Goal: Task Accomplishment & Management: Complete application form

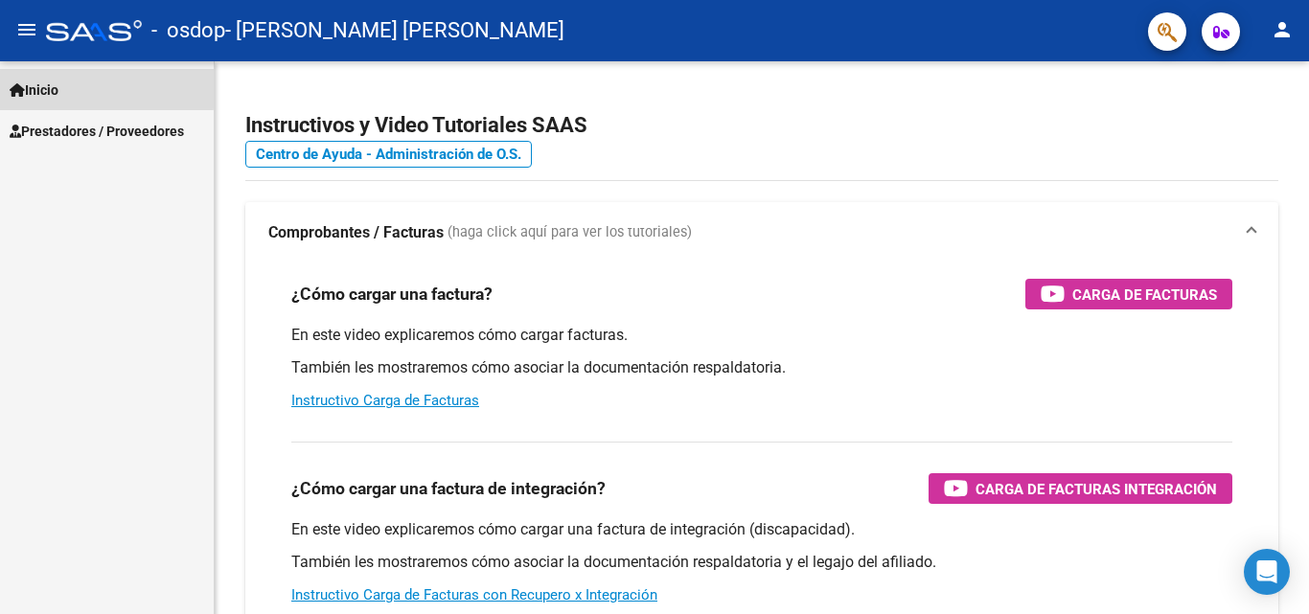
click at [36, 77] on link "Inicio" at bounding box center [107, 89] width 214 height 41
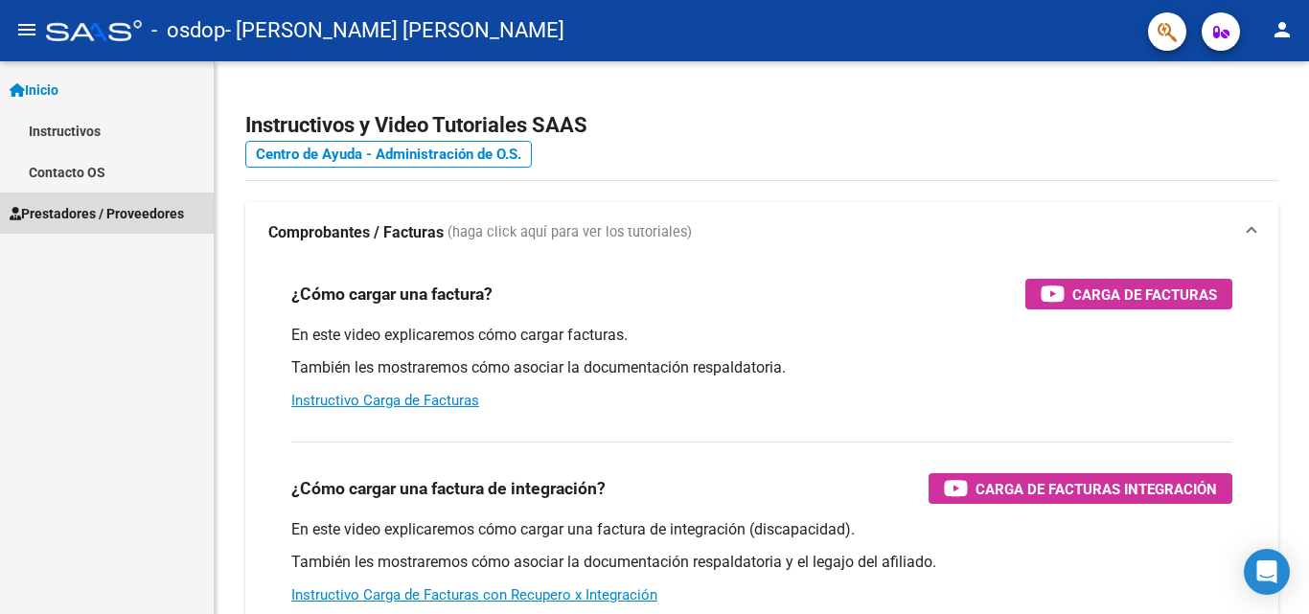
click at [58, 221] on span "Prestadores / Proveedores" at bounding box center [97, 213] width 174 height 21
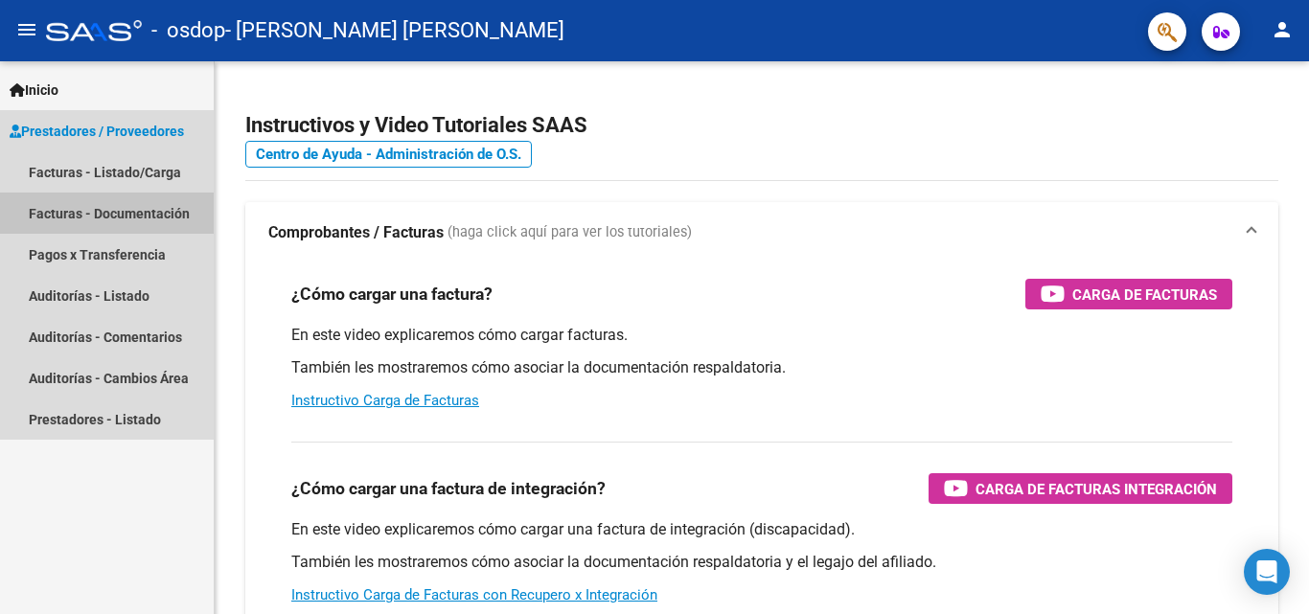
click at [58, 221] on link "Facturas - Documentación" at bounding box center [107, 213] width 214 height 41
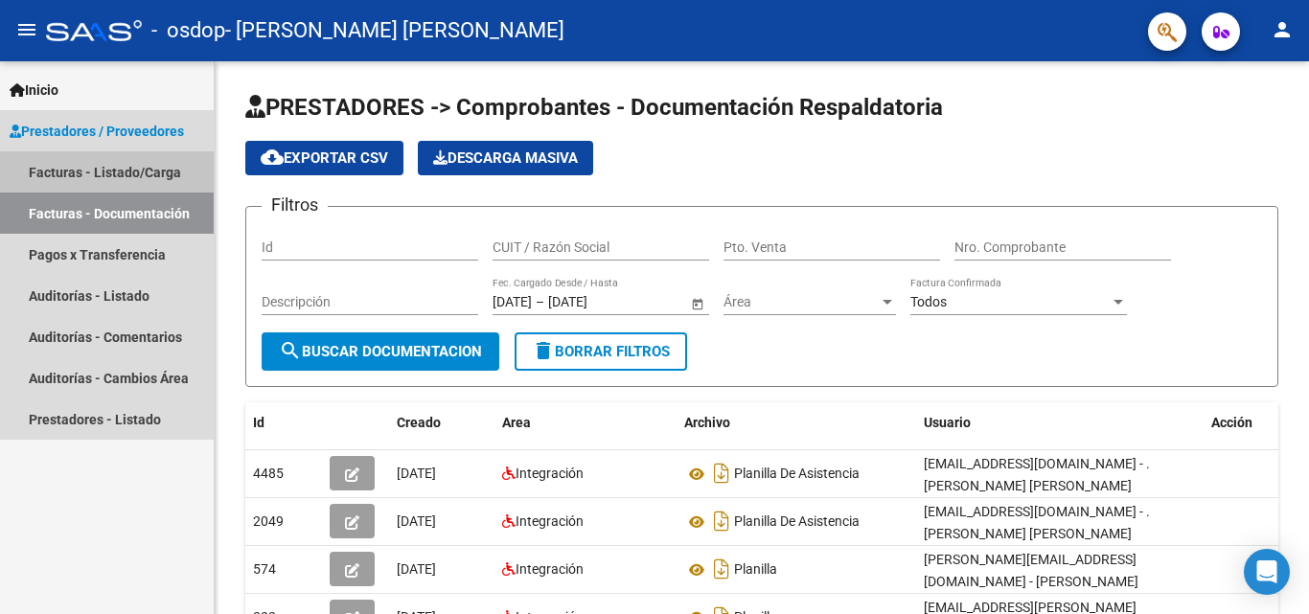
click at [74, 171] on link "Facturas - Listado/Carga" at bounding box center [107, 171] width 214 height 41
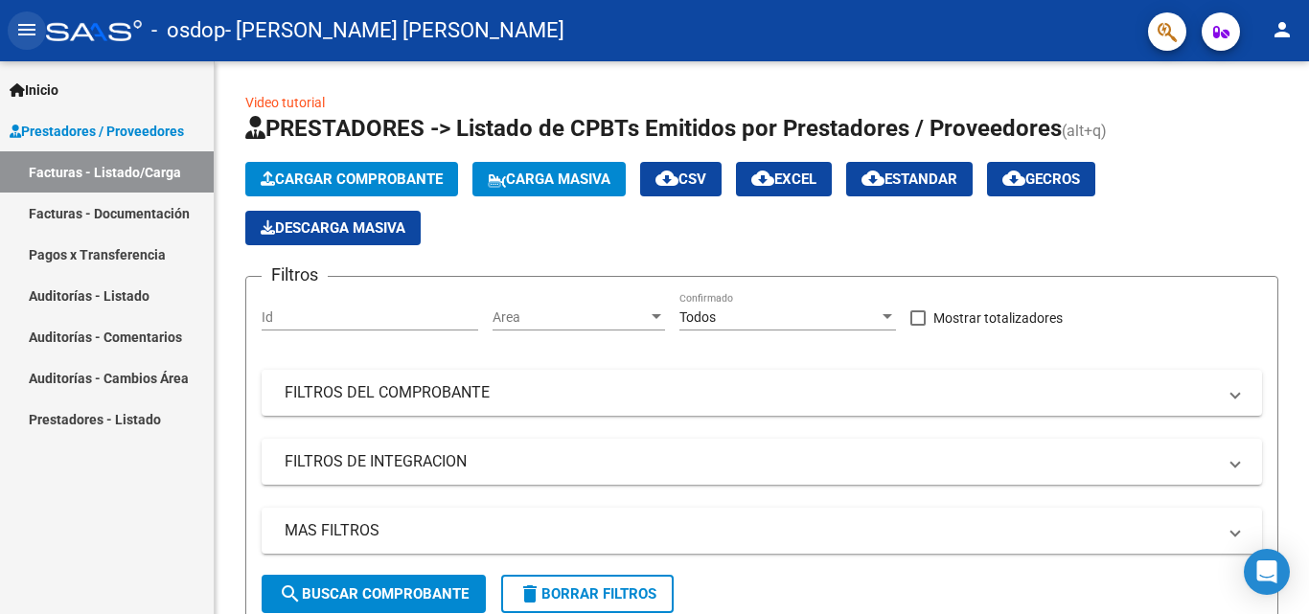
click at [18, 21] on mat-icon "menu" at bounding box center [26, 29] width 23 height 23
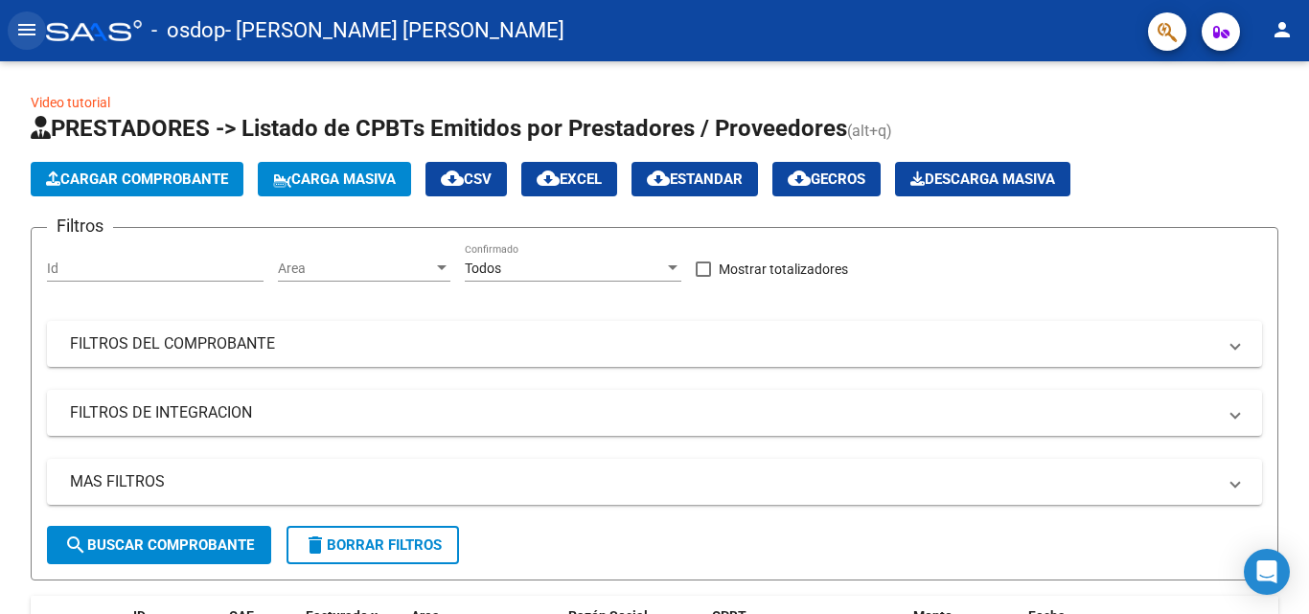
click at [18, 21] on mat-icon "menu" at bounding box center [26, 29] width 23 height 23
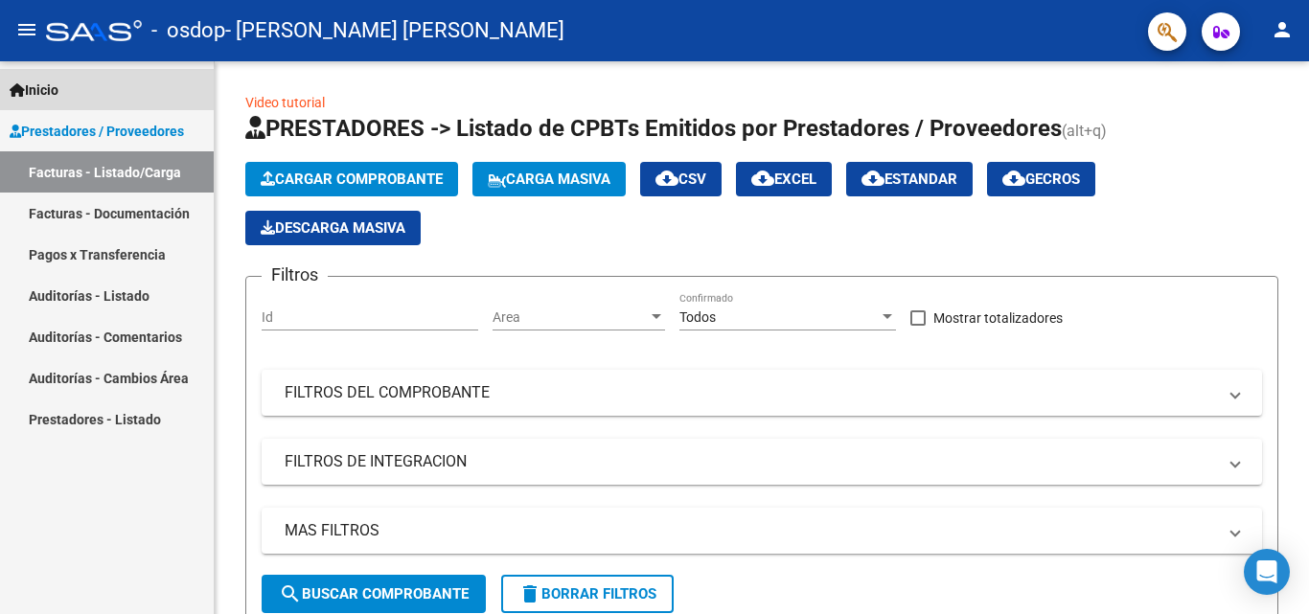
click at [23, 85] on icon at bounding box center [17, 89] width 15 height 13
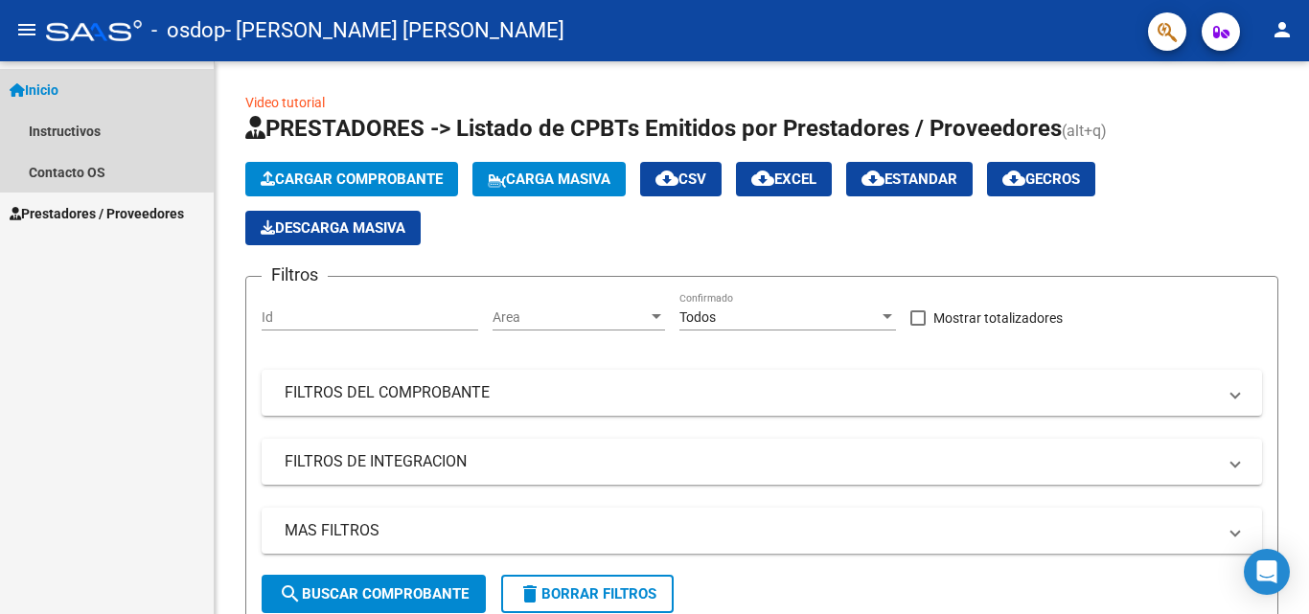
click at [23, 85] on icon at bounding box center [17, 89] width 15 height 13
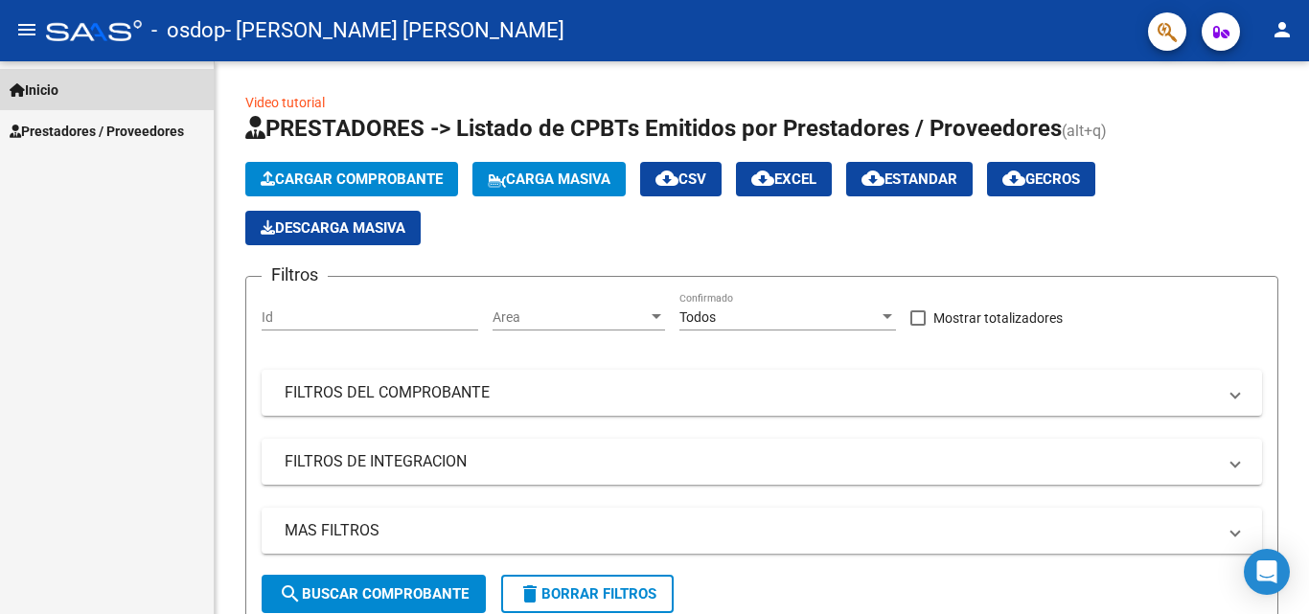
click at [23, 85] on icon at bounding box center [17, 89] width 15 height 13
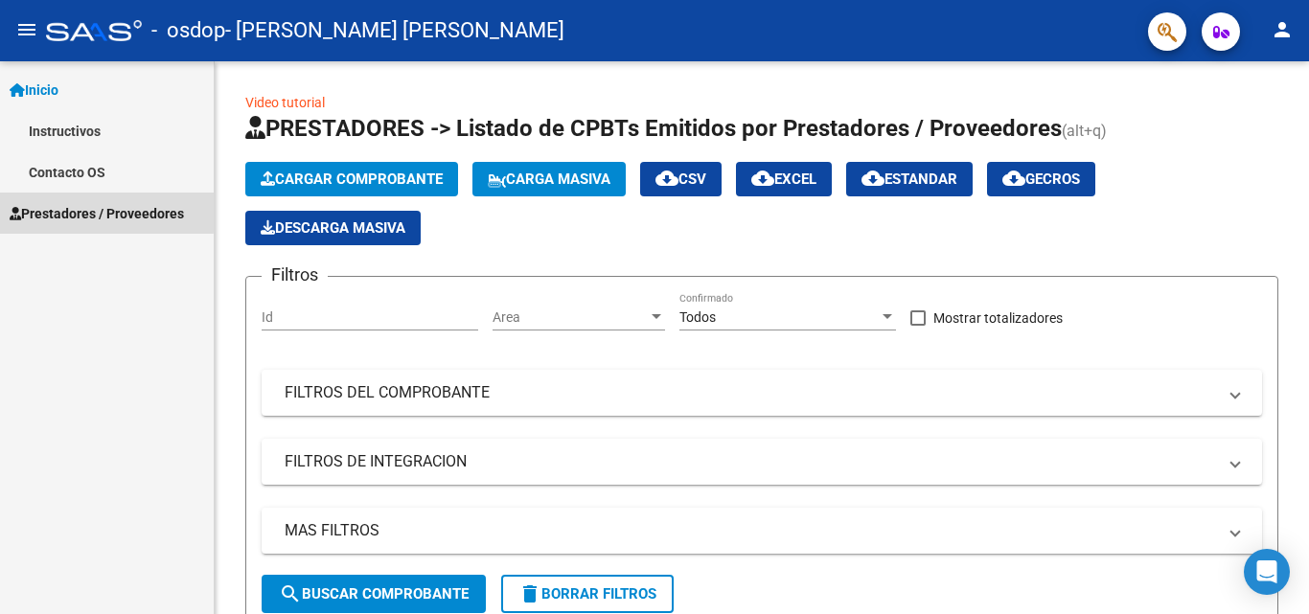
click at [55, 209] on span "Prestadores / Proveedores" at bounding box center [97, 213] width 174 height 21
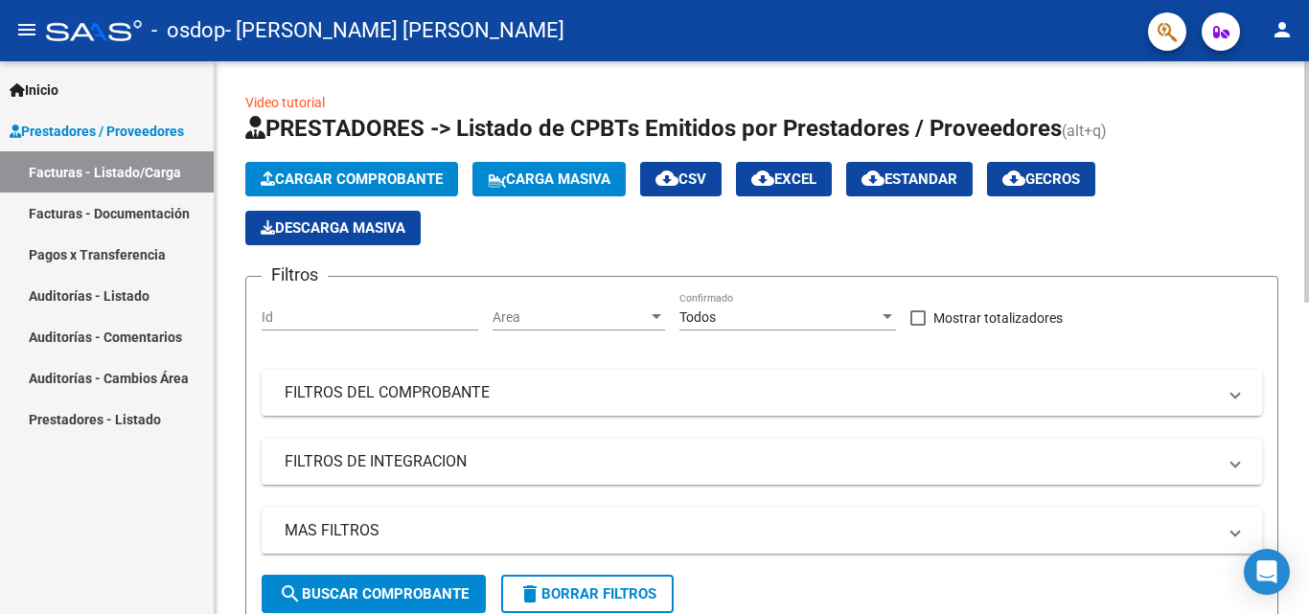
click at [373, 183] on span "Cargar Comprobante" at bounding box center [352, 179] width 182 height 17
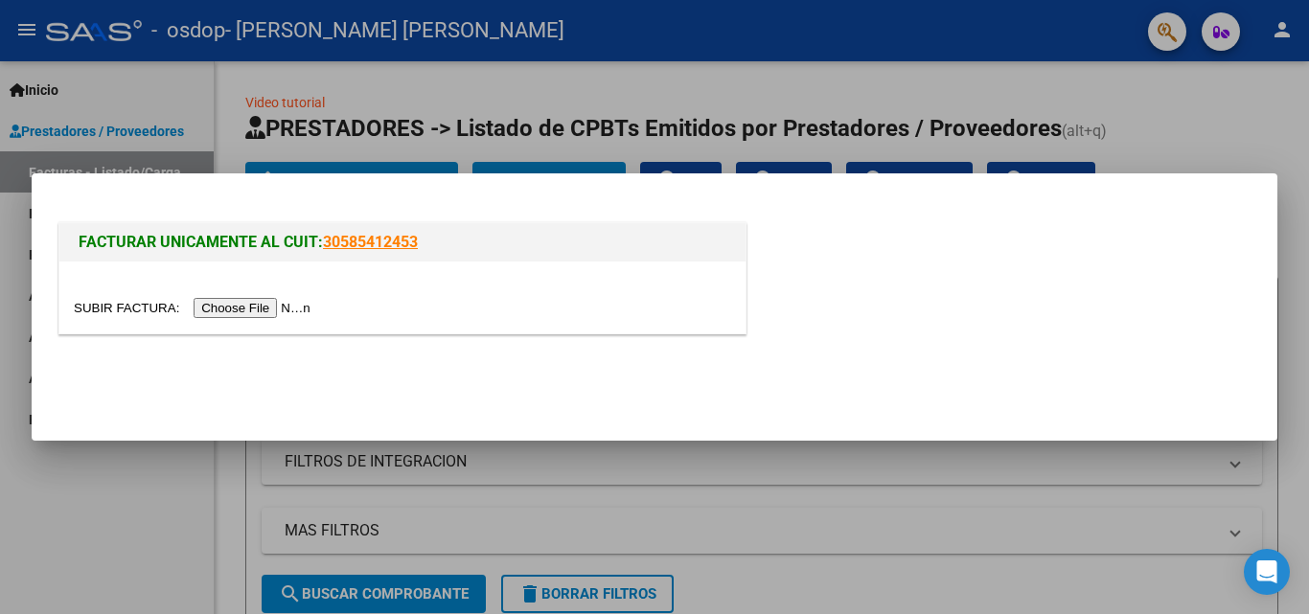
click at [223, 300] on input "file" at bounding box center [195, 308] width 242 height 20
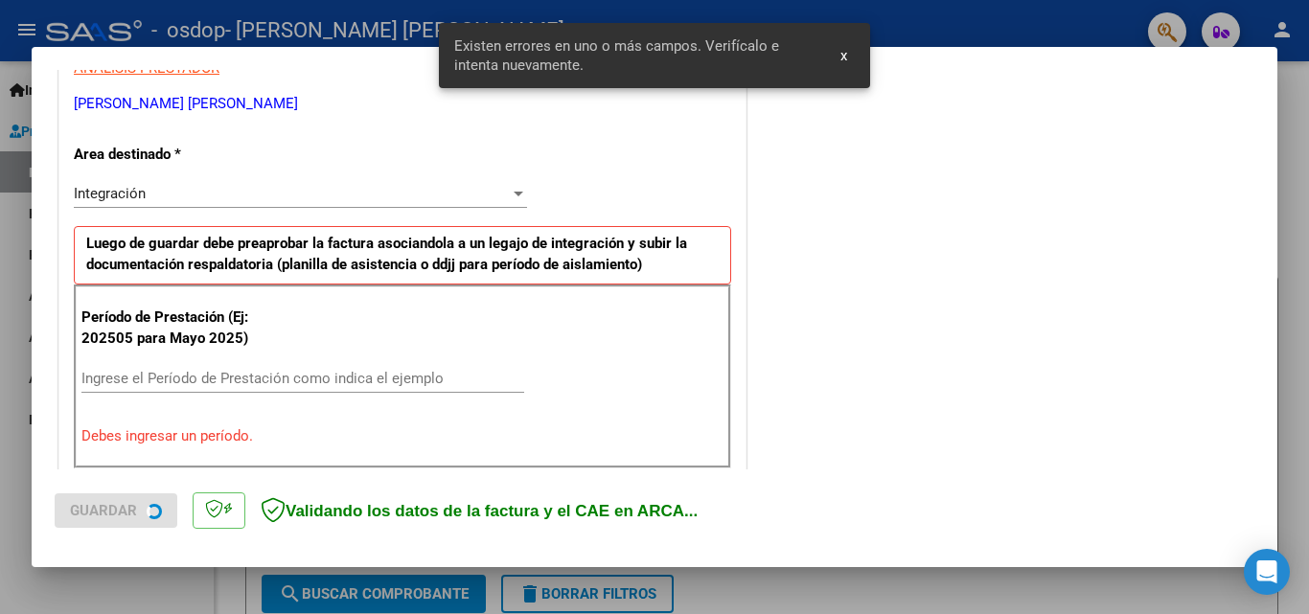
scroll to position [432, 0]
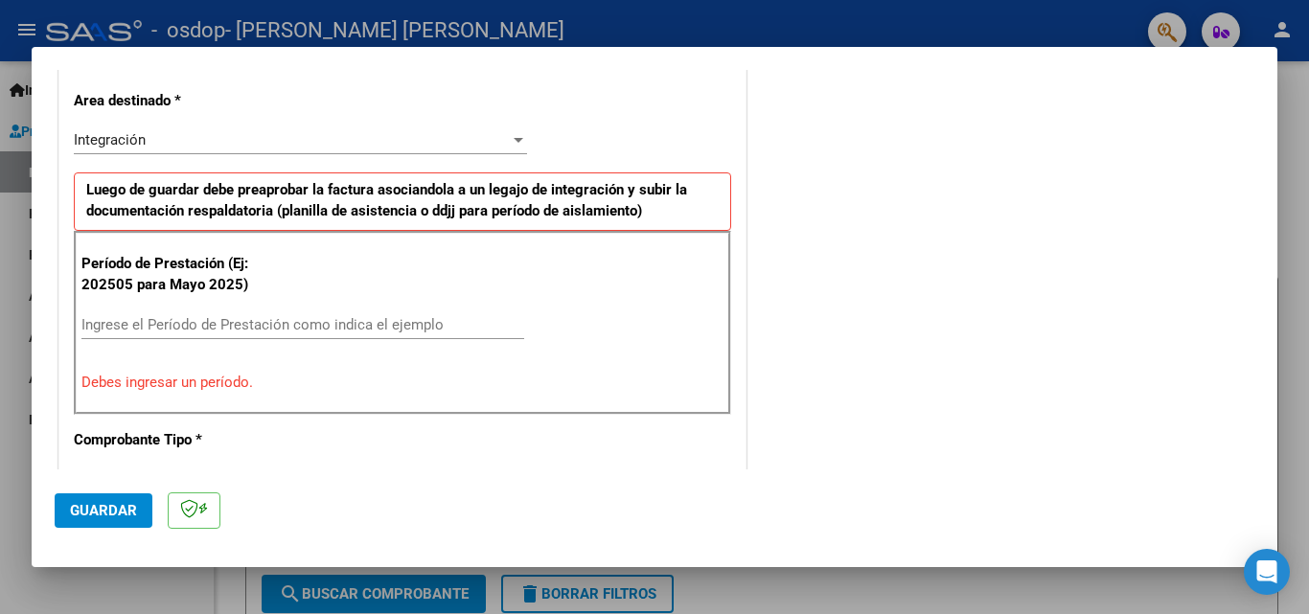
click at [319, 305] on div "Período de Prestación (Ej: 202505 para Mayo 2025) Ingrese el Período de Prestac…" at bounding box center [402, 323] width 657 height 184
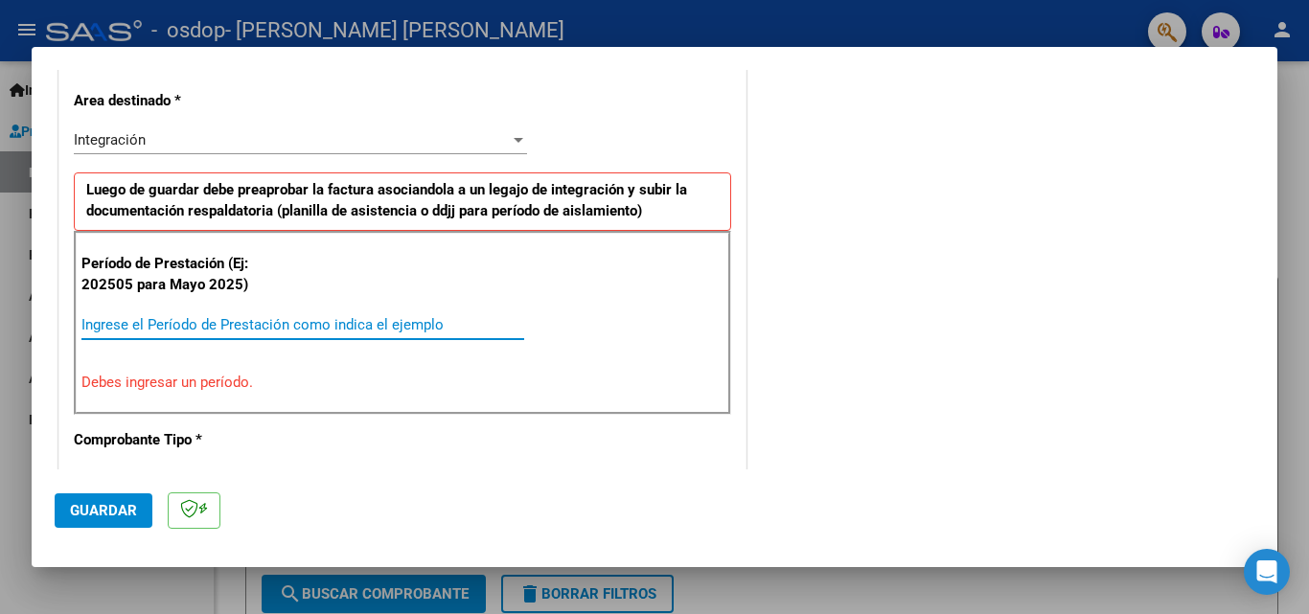
click at [301, 322] on input "Ingrese el Período de Prestación como indica el ejemplo" at bounding box center [302, 324] width 443 height 17
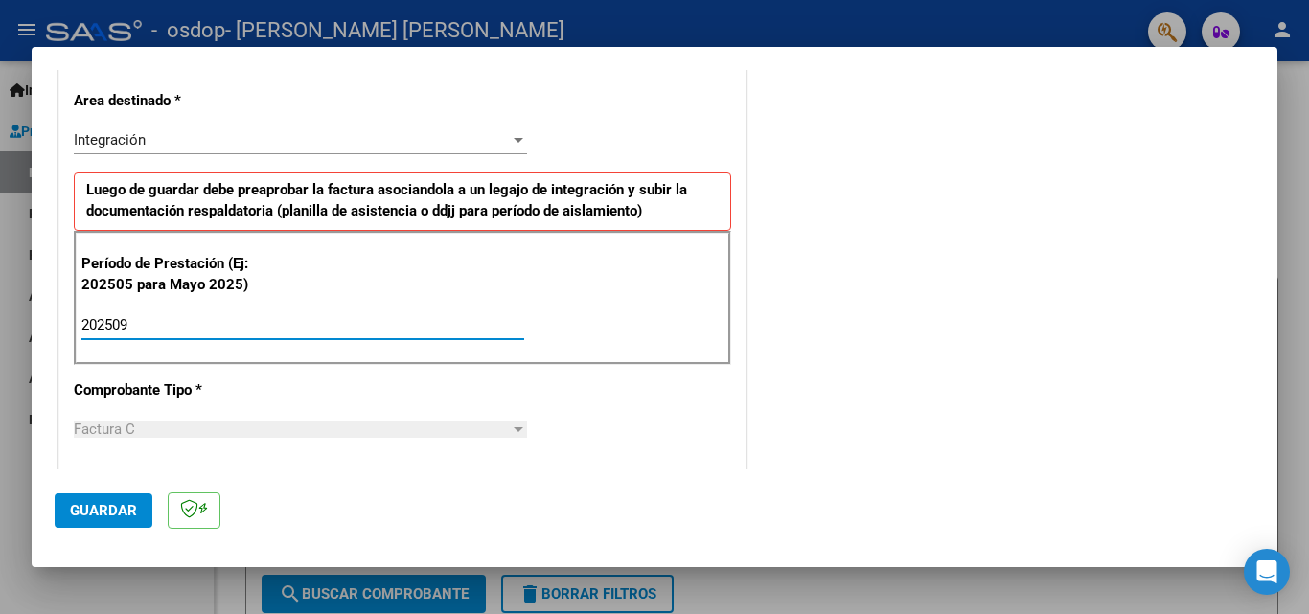
type input "202509"
click at [516, 428] on div at bounding box center [519, 429] width 10 height 5
click at [491, 428] on div "Factura C" at bounding box center [292, 429] width 436 height 17
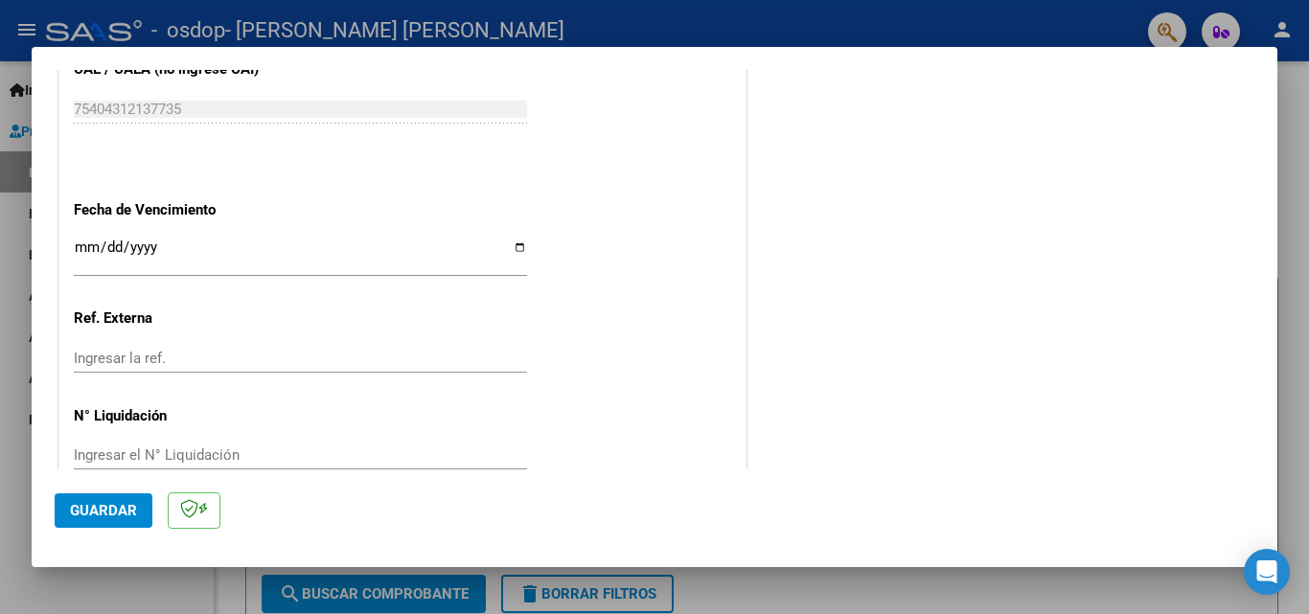
scroll to position [1250, 0]
click at [516, 246] on input "Ingresar la fecha" at bounding box center [300, 254] width 453 height 31
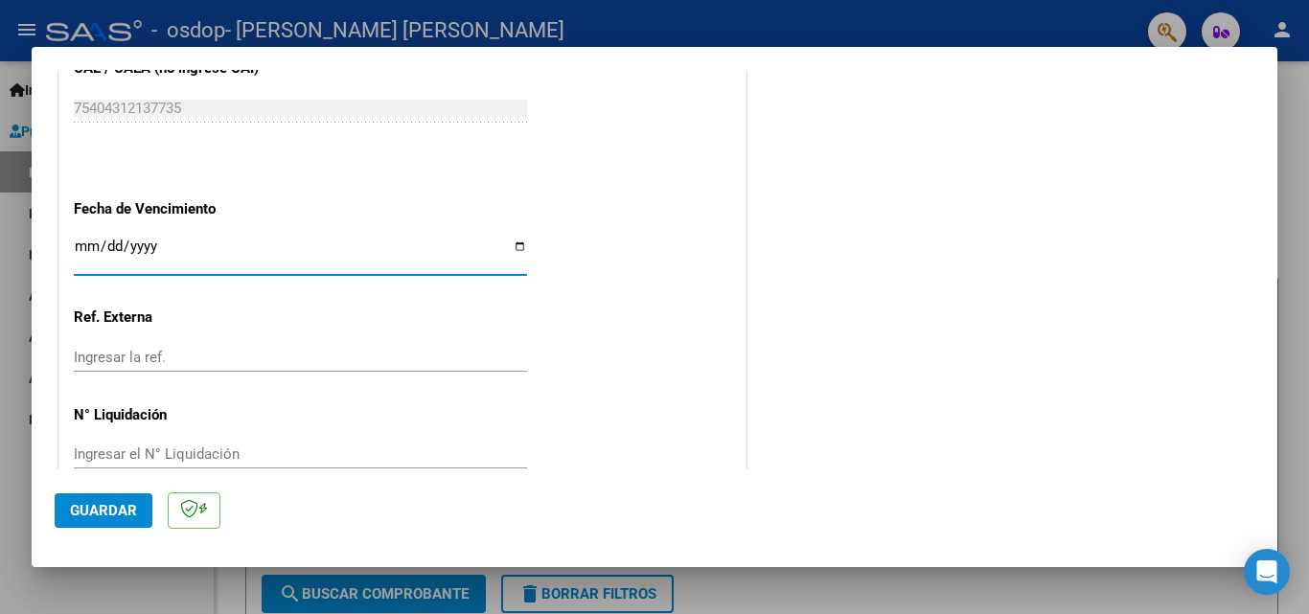
type input "[DATE]"
click at [104, 494] on button "Guardar" at bounding box center [104, 510] width 98 height 34
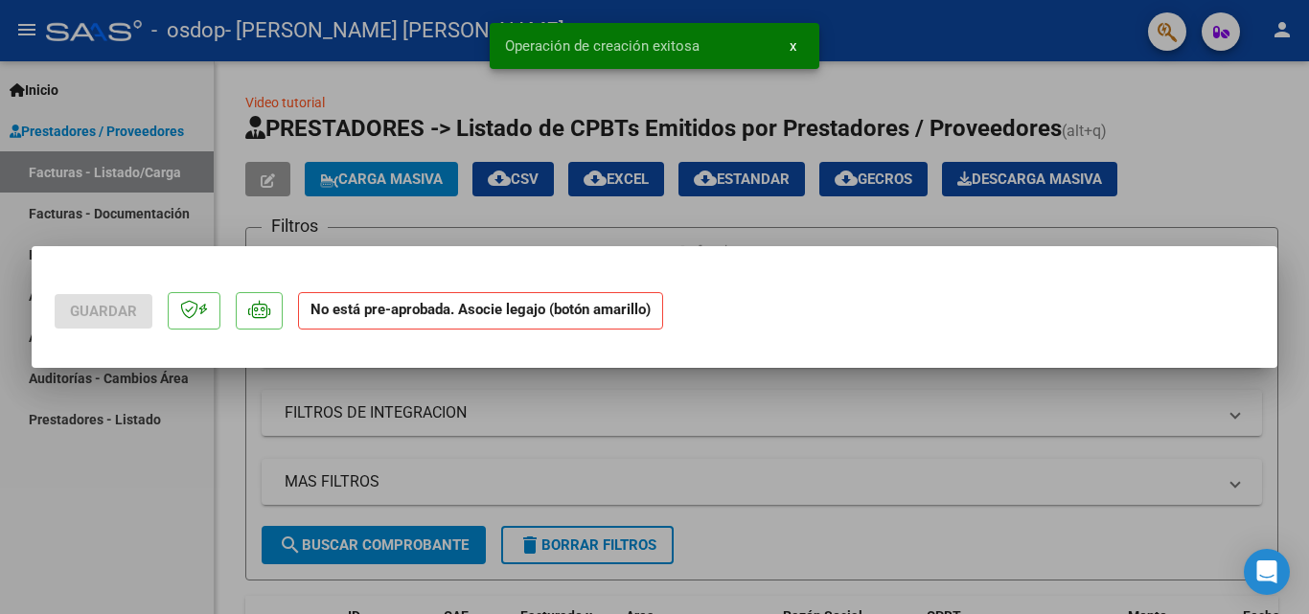
scroll to position [0, 0]
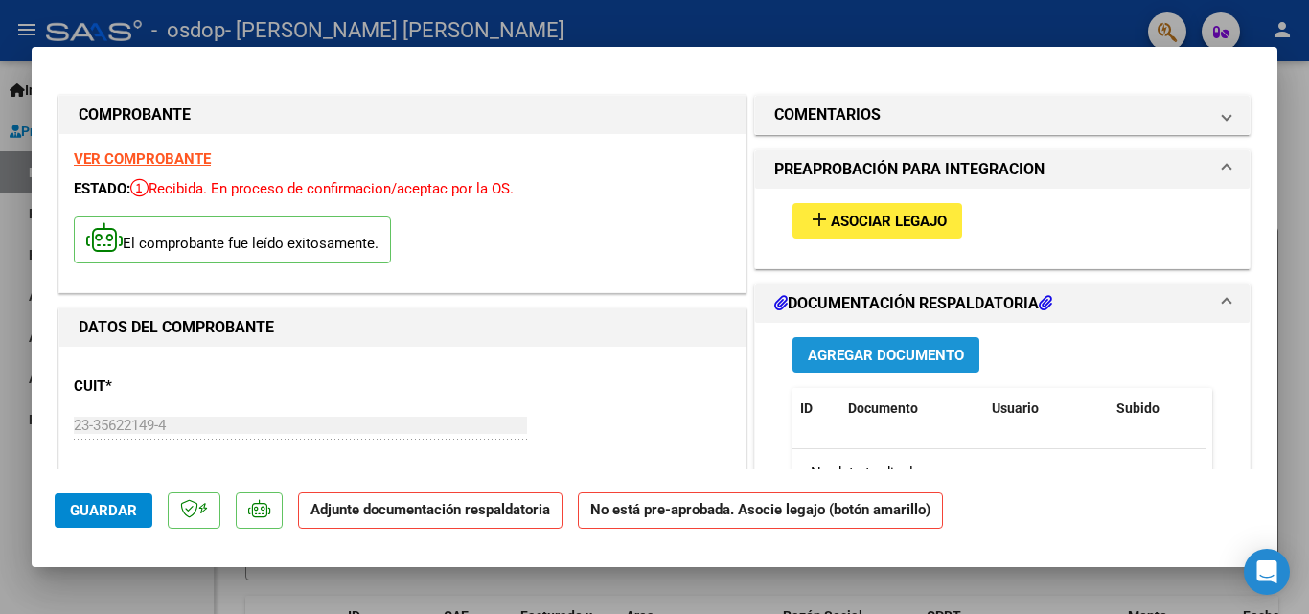
click at [899, 362] on span "Agregar Documento" at bounding box center [886, 355] width 156 height 17
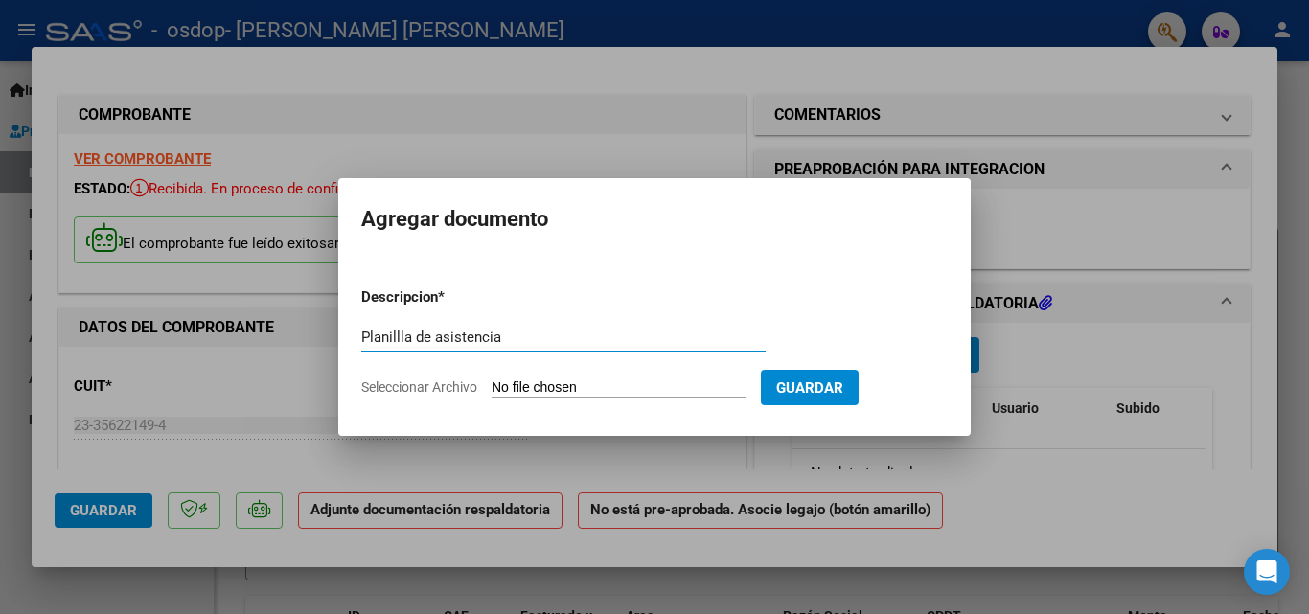
type input "Planillla de asistencia"
click at [611, 386] on input "Seleccionar Archivo" at bounding box center [619, 388] width 254 height 18
type input "C:\fakepath\Asistencia SEPTIEMBRE 2025 - [PERSON_NAME].pdf"
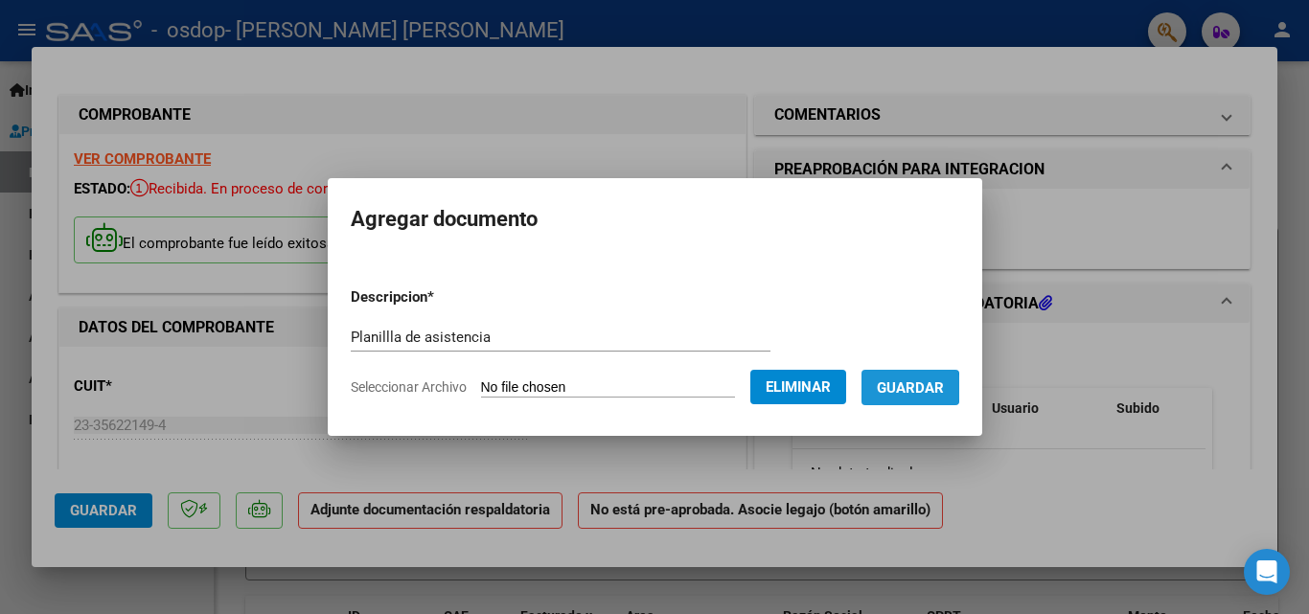
click at [915, 388] on span "Guardar" at bounding box center [910, 387] width 67 height 17
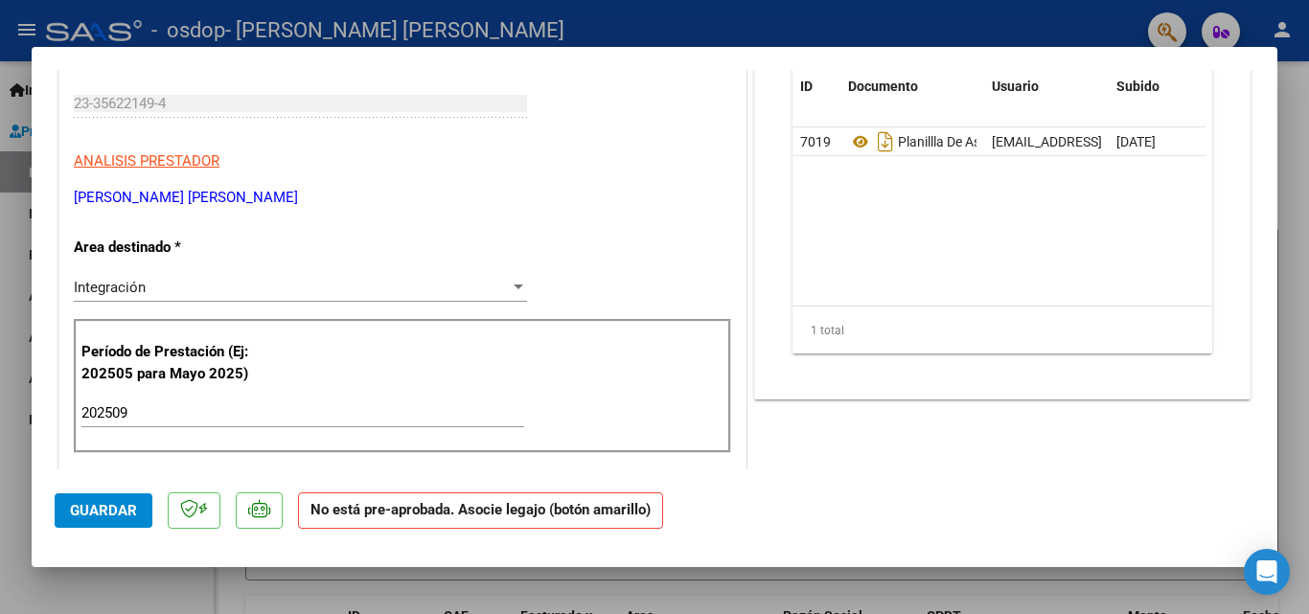
scroll to position [345, 0]
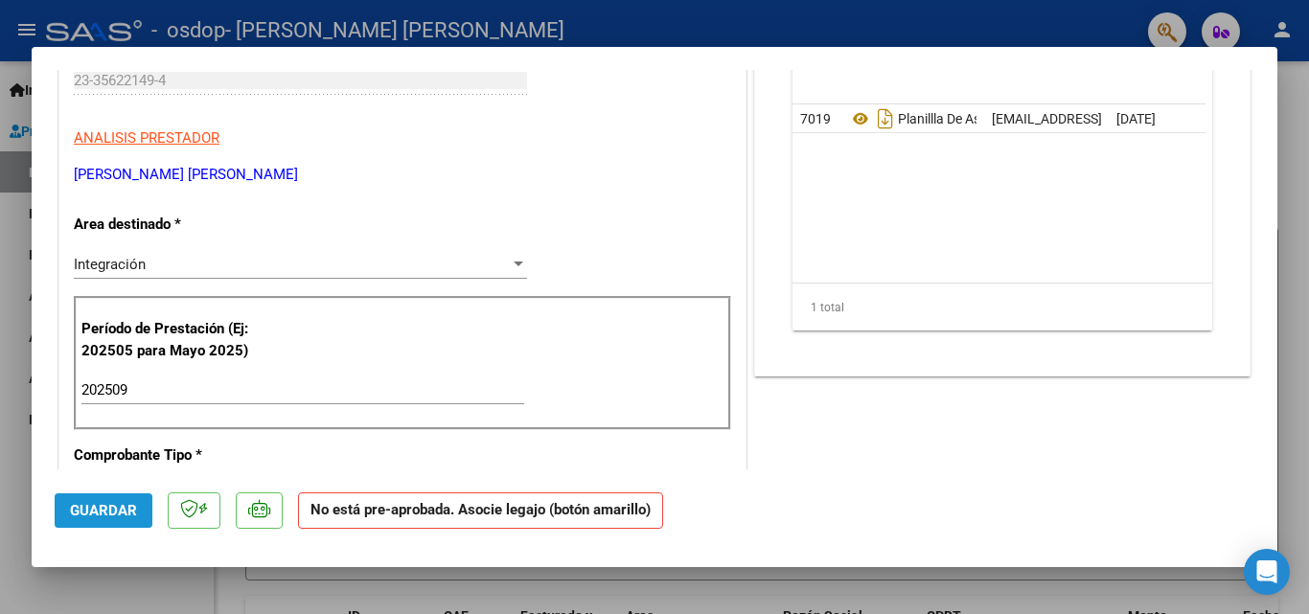
click at [131, 505] on span "Guardar" at bounding box center [103, 510] width 67 height 17
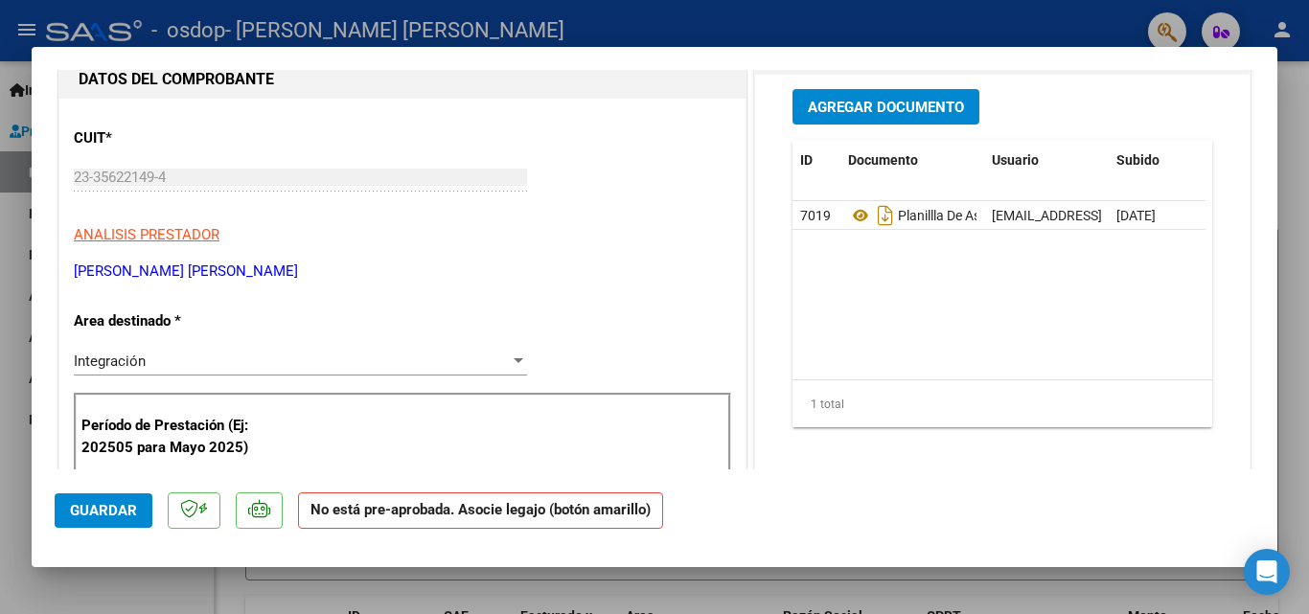
scroll to position [0, 0]
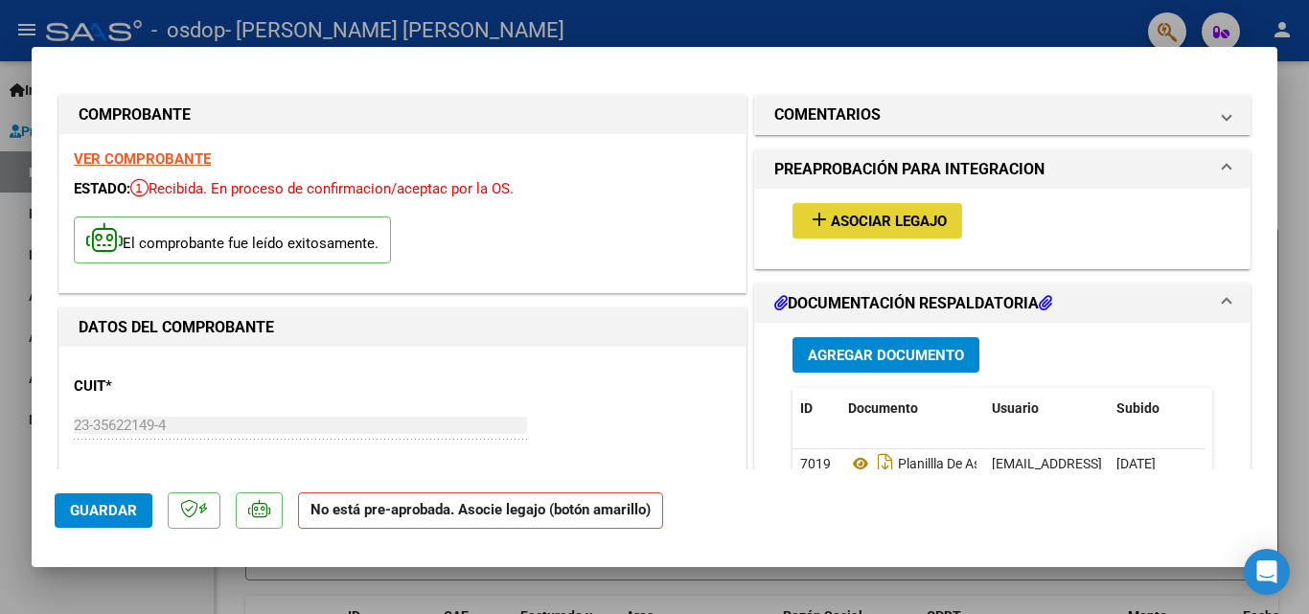
click at [860, 206] on button "add Asociar Legajo" at bounding box center [877, 220] width 170 height 35
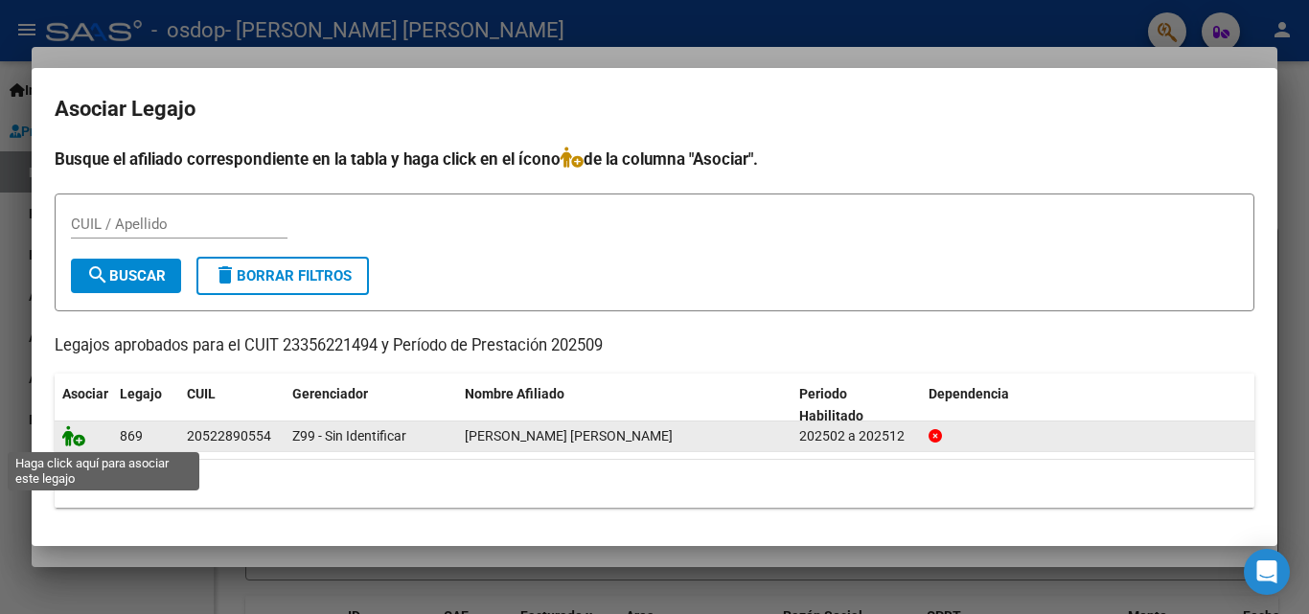
click at [74, 438] on icon at bounding box center [73, 435] width 23 height 21
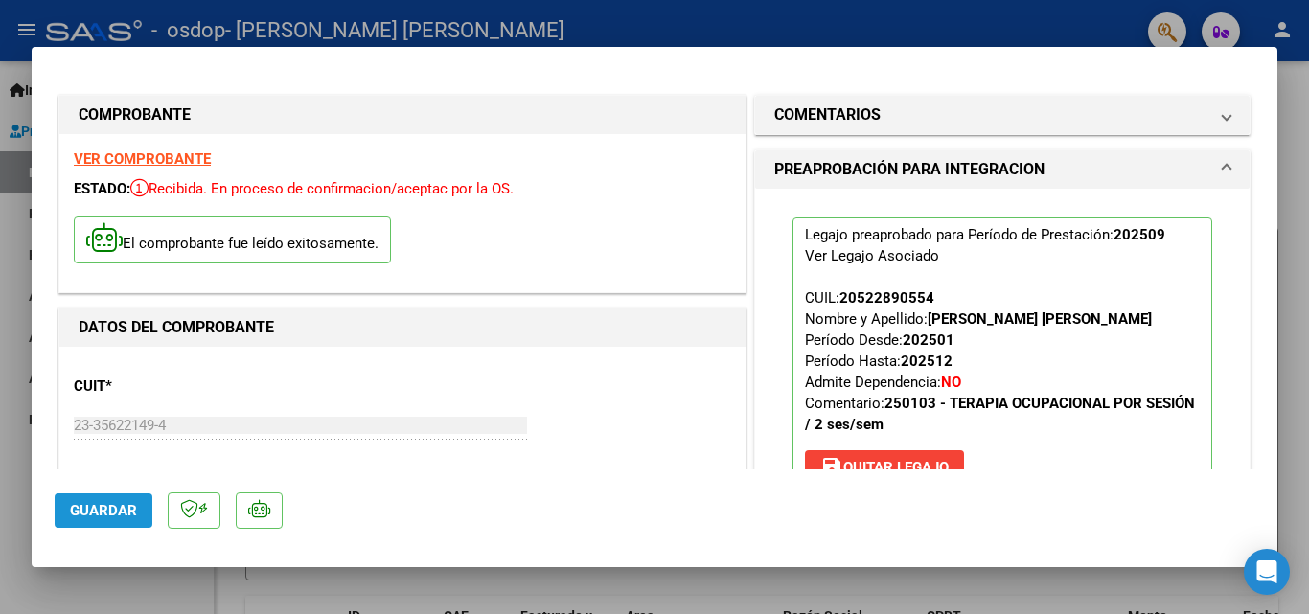
click at [105, 506] on span "Guardar" at bounding box center [103, 510] width 67 height 17
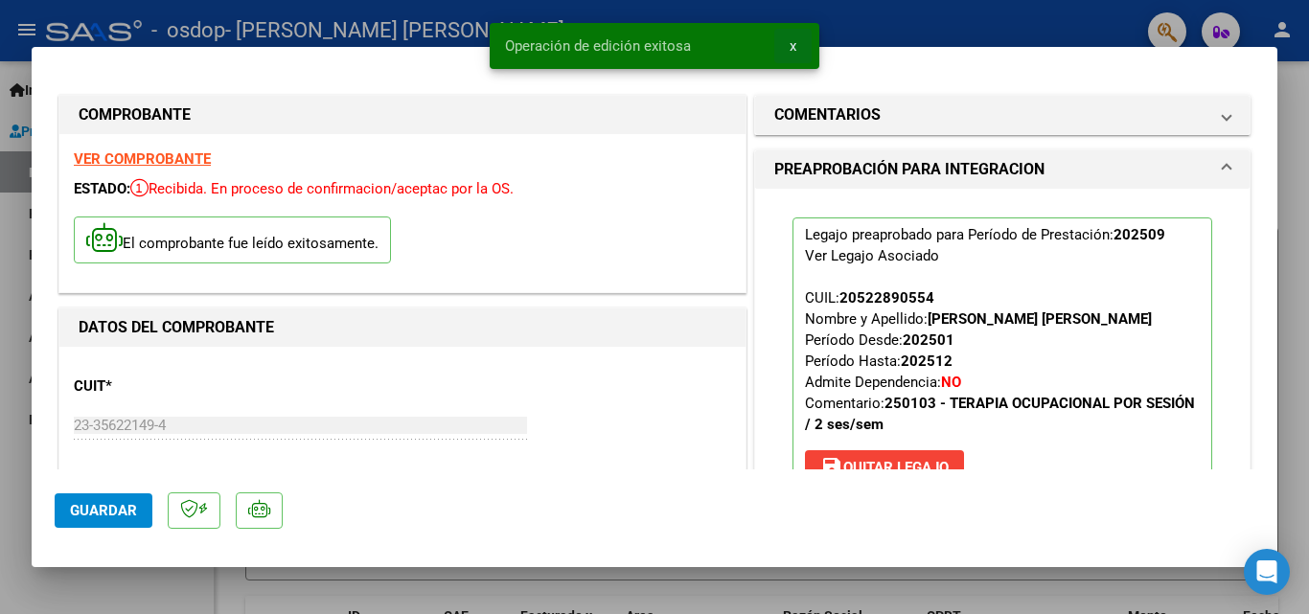
click at [795, 47] on span "x" at bounding box center [793, 45] width 7 height 17
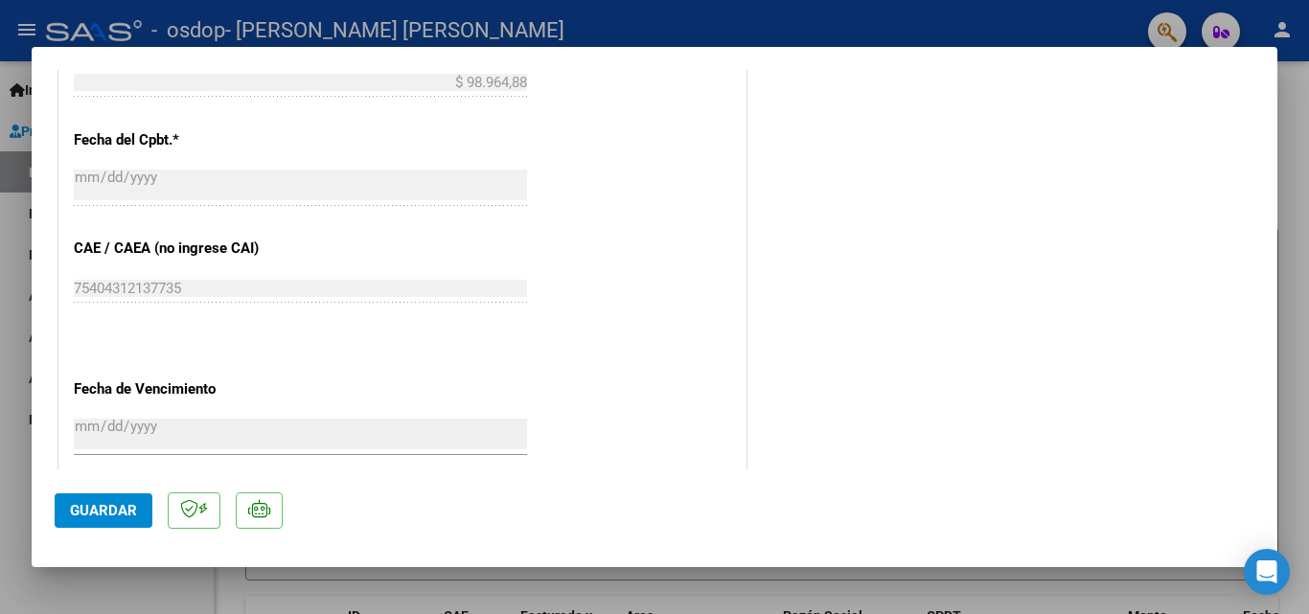
scroll to position [1316, 0]
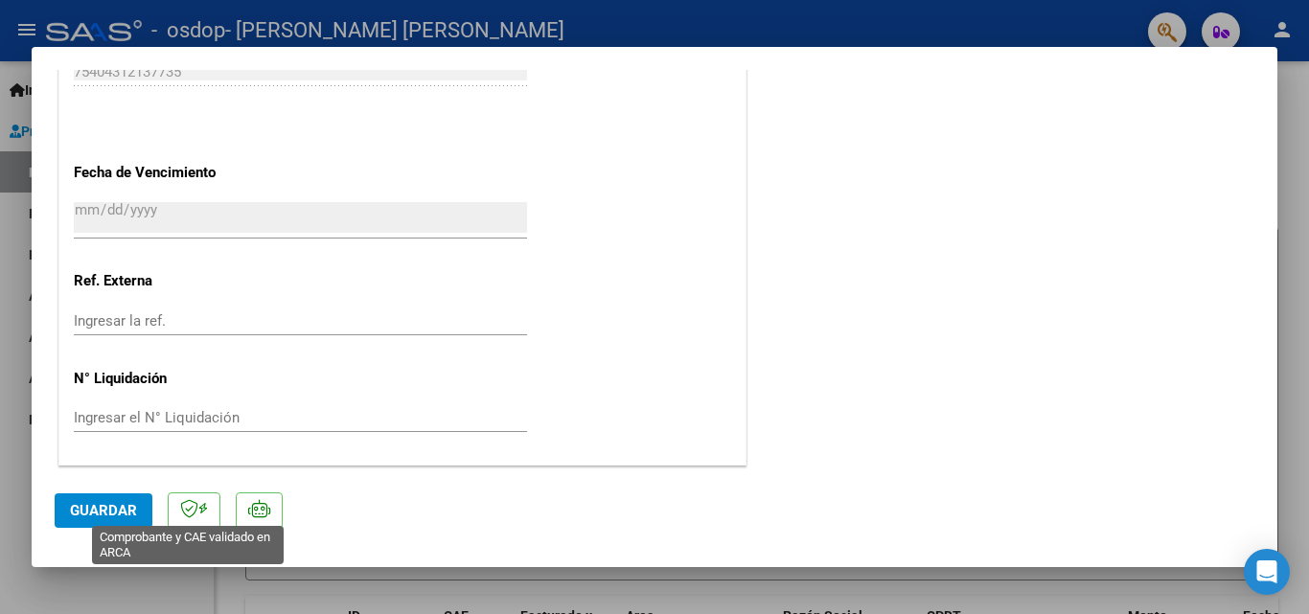
click at [190, 508] on icon at bounding box center [189, 508] width 18 height 19
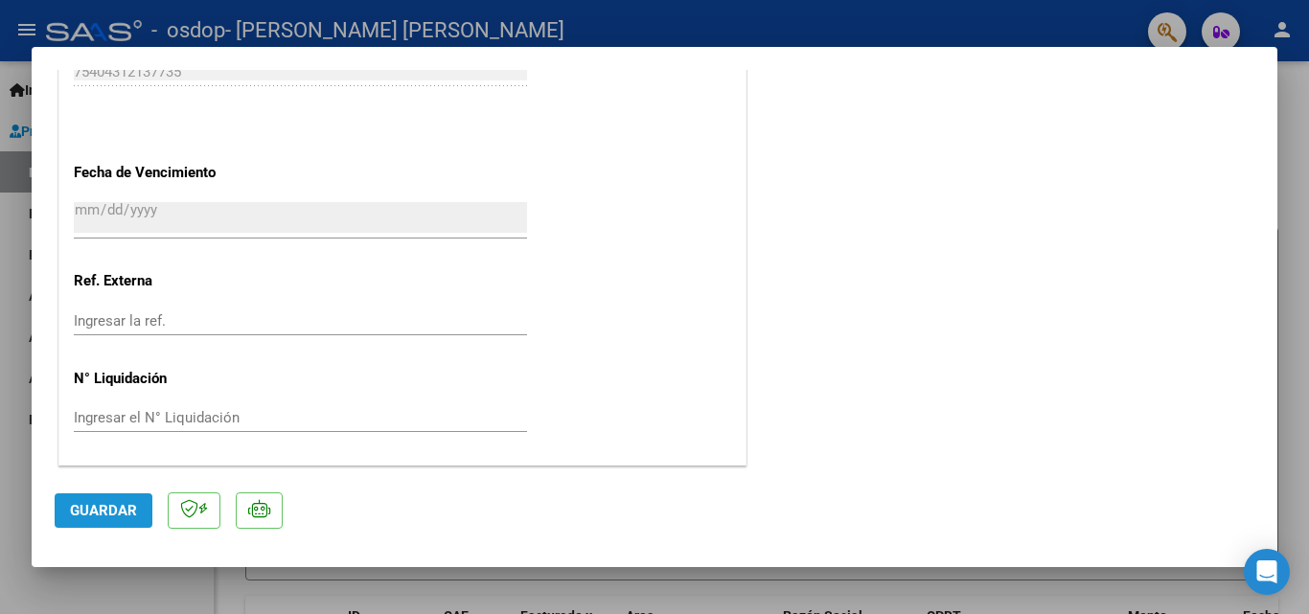
click at [126, 503] on span "Guardar" at bounding box center [103, 510] width 67 height 17
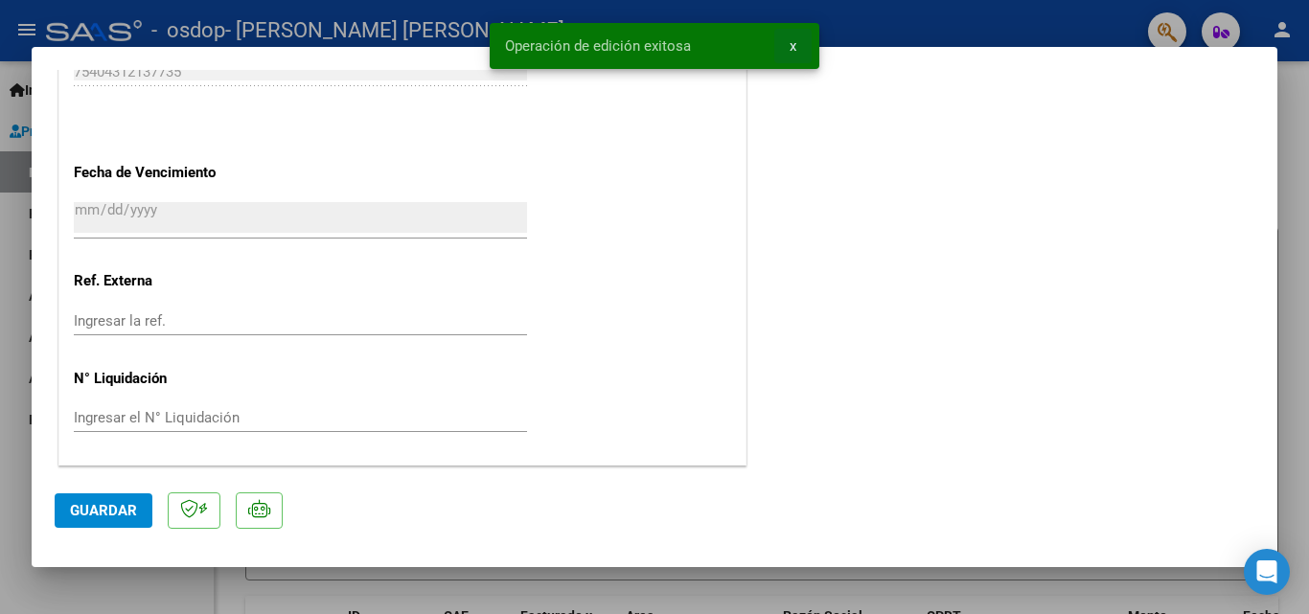
click at [798, 40] on button "x" at bounding box center [792, 46] width 37 height 34
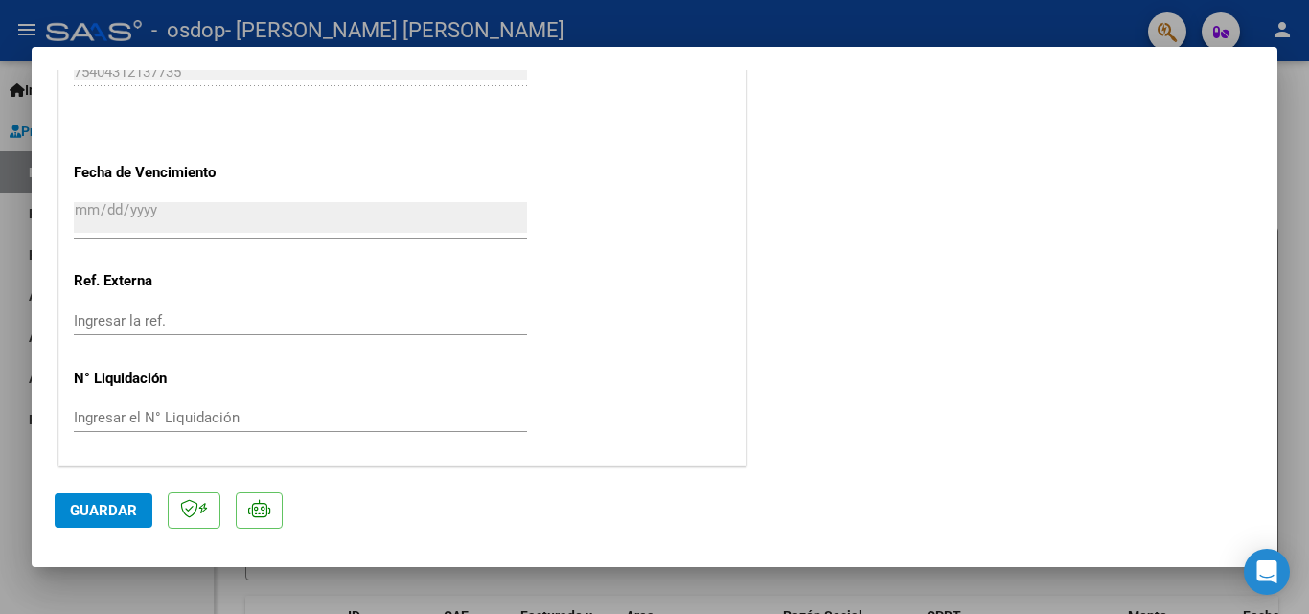
click at [798, 40] on div at bounding box center [654, 307] width 1309 height 614
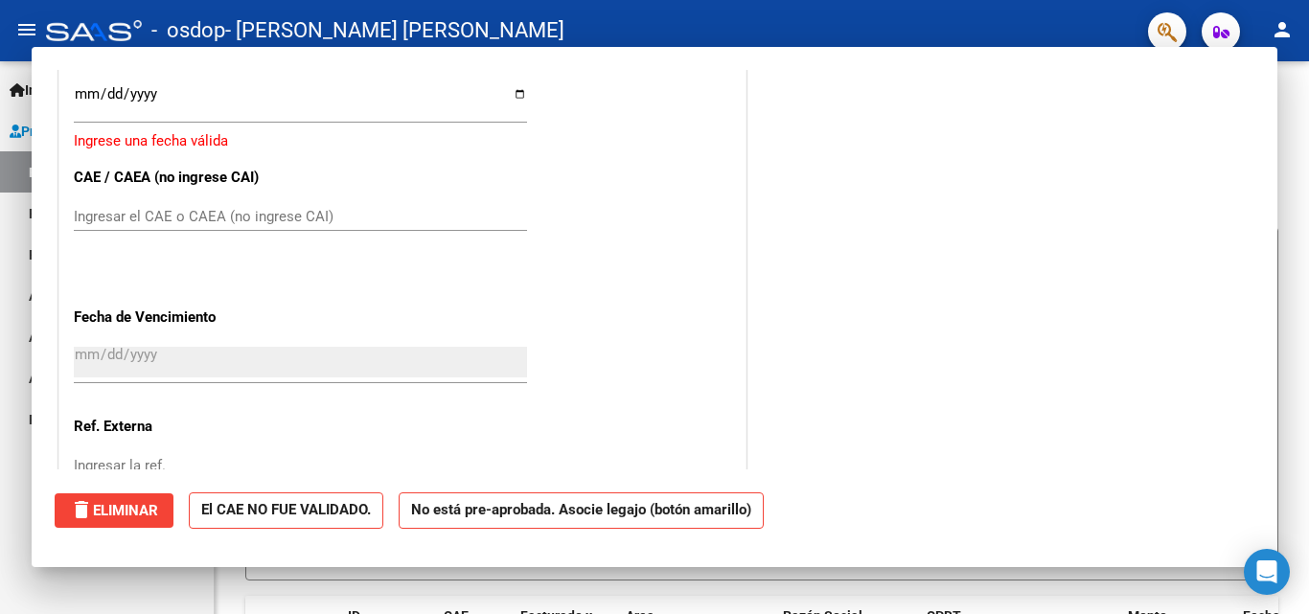
scroll to position [0, 0]
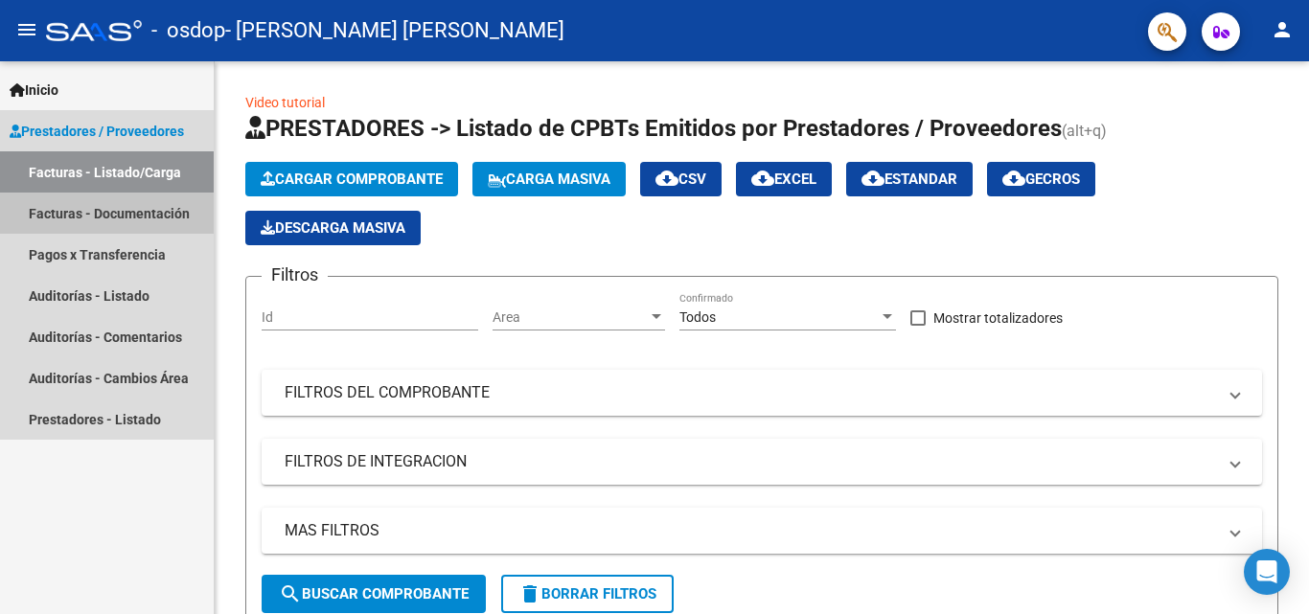
click at [92, 227] on link "Facturas - Documentación" at bounding box center [107, 213] width 214 height 41
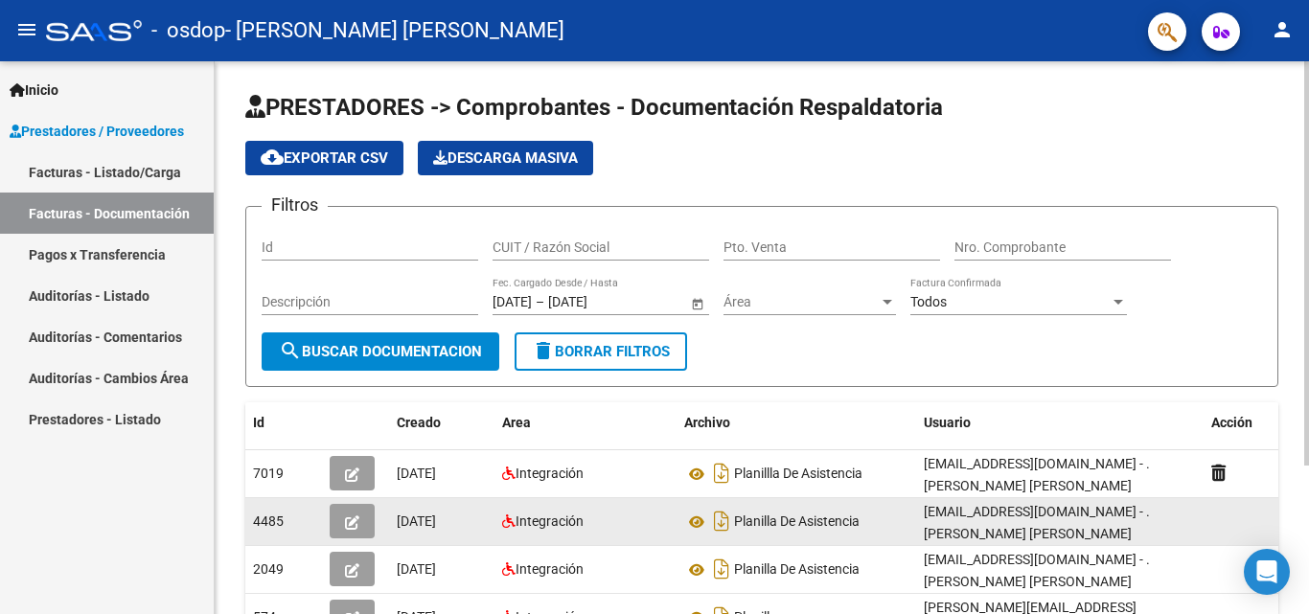
click at [1219, 510] on datatable-body-cell at bounding box center [1252, 521] width 96 height 47
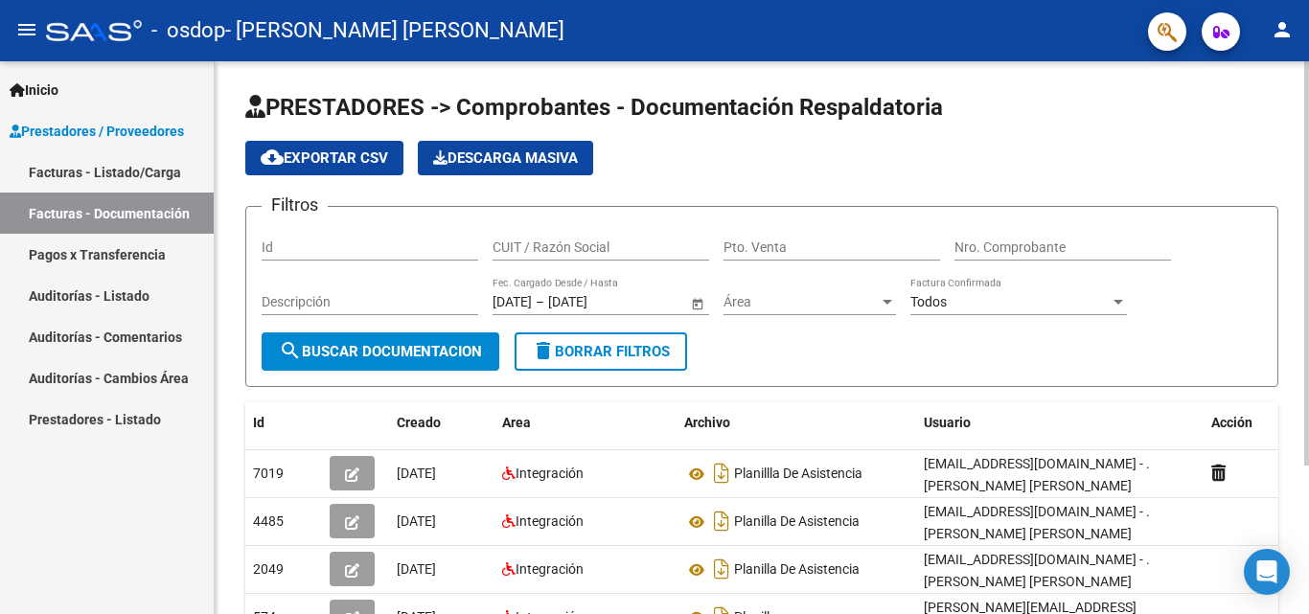
scroll to position [202, 0]
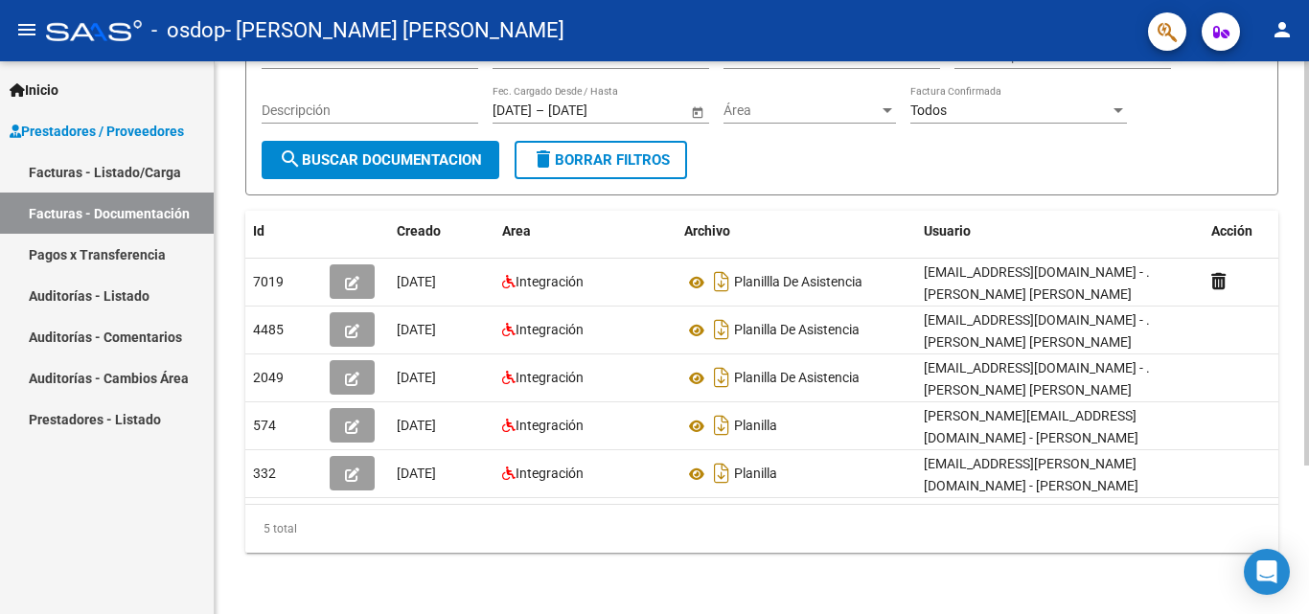
click at [1308, 471] on div at bounding box center [1306, 337] width 5 height 553
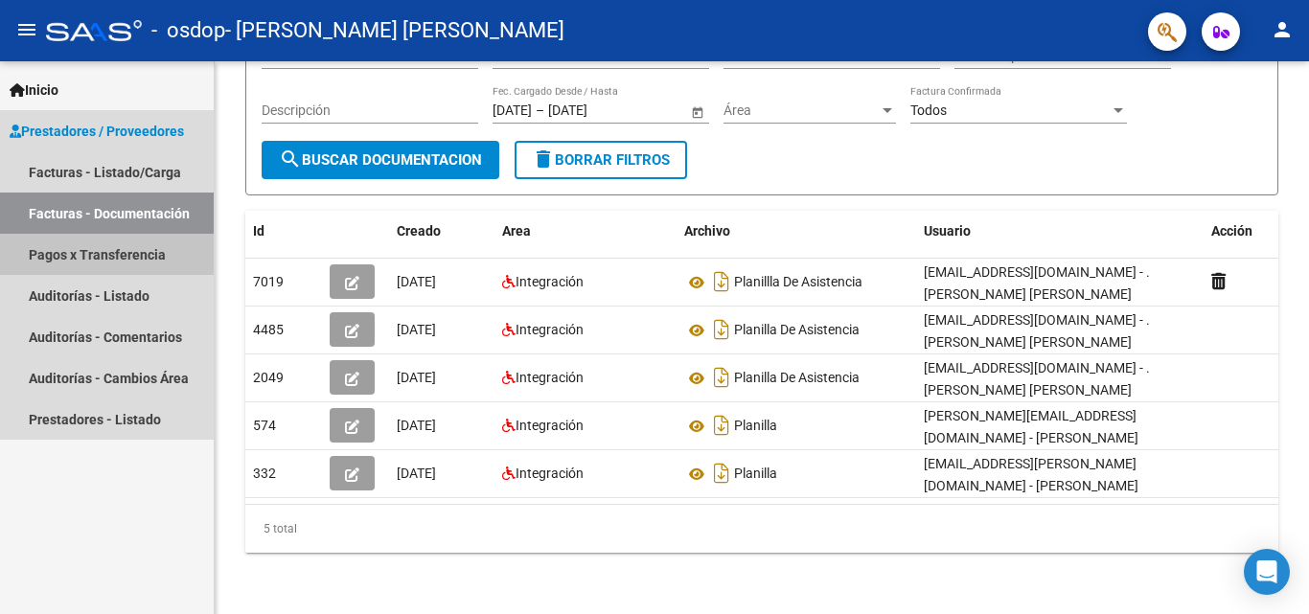
click at [97, 244] on link "Pagos x Transferencia" at bounding box center [107, 254] width 214 height 41
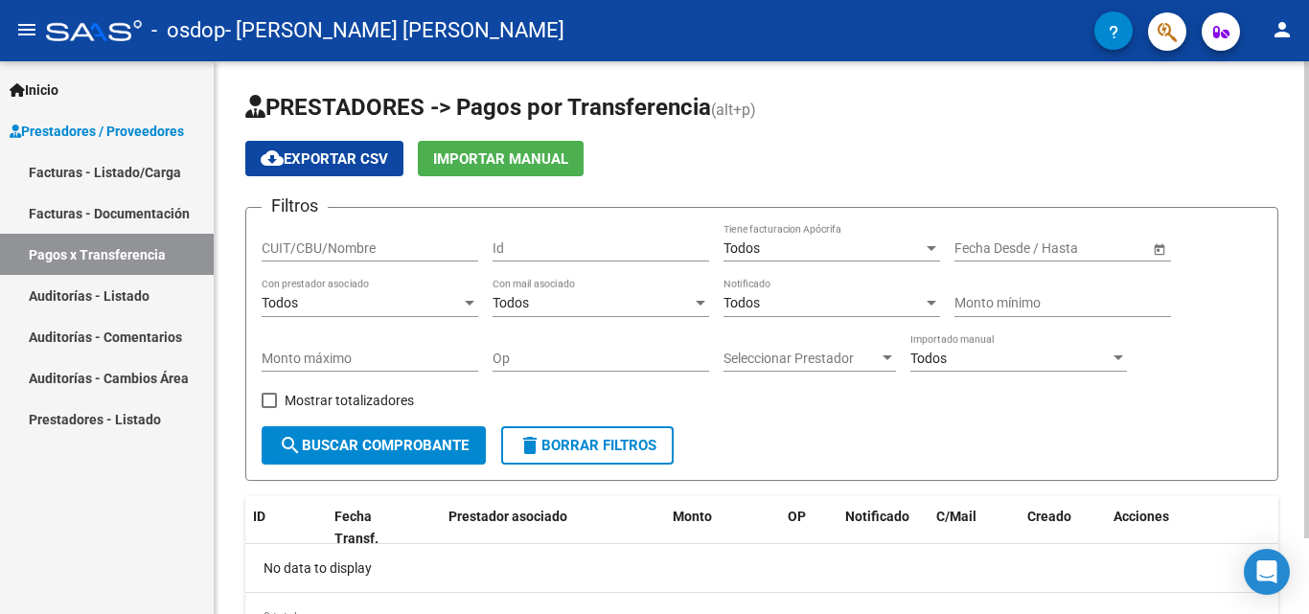
scroll to position [88, 0]
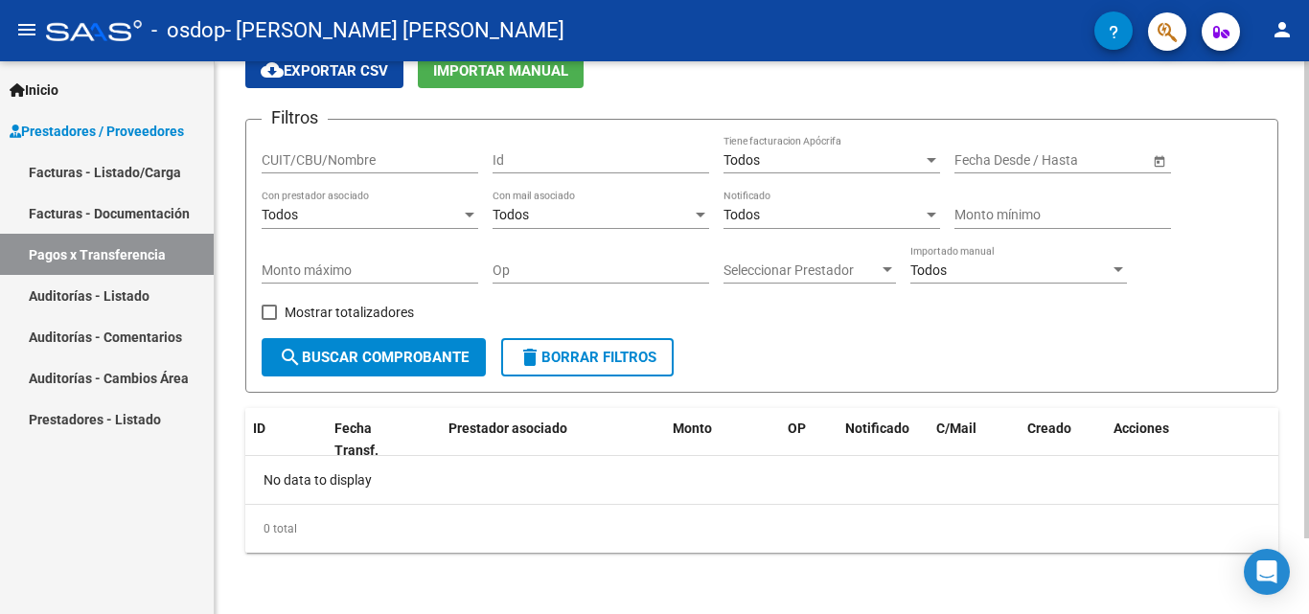
click at [1308, 557] on div at bounding box center [1306, 337] width 5 height 553
